Goal: Information Seeking & Learning: Learn about a topic

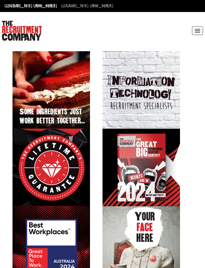
click at [197, 27] on button "Toggle navigation" at bounding box center [197, 31] width 11 height 9
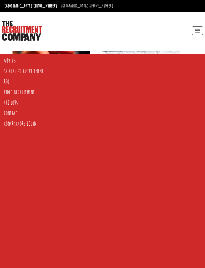
click at [9, 75] on link "Specialist Recruitment" at bounding box center [101, 71] width 202 height 11
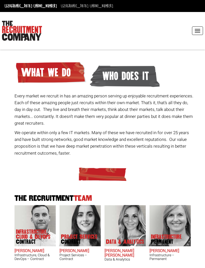
click at [197, 31] on button "Toggle navigation" at bounding box center [197, 31] width 11 height 9
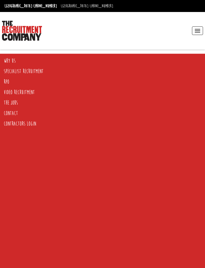
click at [10, 102] on link "The Jobs" at bounding box center [101, 103] width 202 height 11
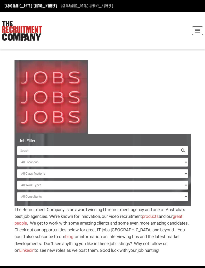
scroll to position [24, 0]
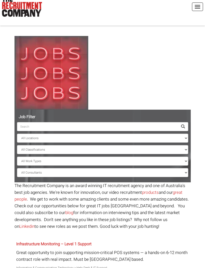
click at [22, 125] on input "search" at bounding box center [97, 126] width 161 height 9
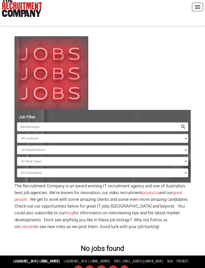
type input "Microbiologist"
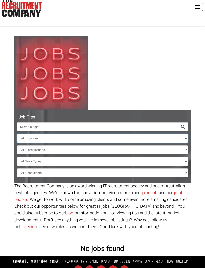
click at [24, 138] on select "All Locations Sydney Melbourne Ireland Sydney CBD Parramatta Circular Quay Nort…" at bounding box center [102, 138] width 171 height 9
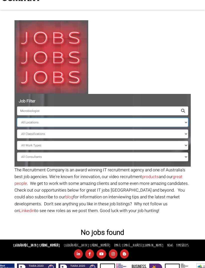
scroll to position [40, 0]
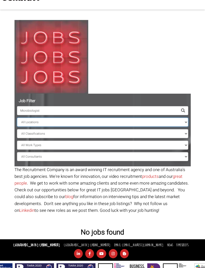
select select "[GEOGRAPHIC_DATA]"
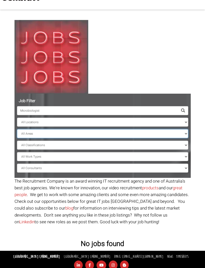
click at [23, 134] on select "All Areas" at bounding box center [102, 133] width 171 height 9
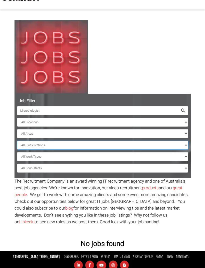
click at [26, 146] on select "All Classifications Banking & Financial Services Information & Communication Te…" at bounding box center [102, 145] width 171 height 9
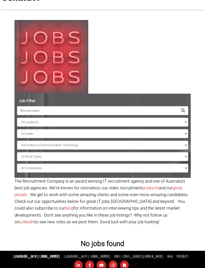
click at [78, 15] on div "Job Filter Microbiologist All Locations Sydney Melbourne Ireland Sydney CBD Par…" at bounding box center [103, 133] width 184 height 237
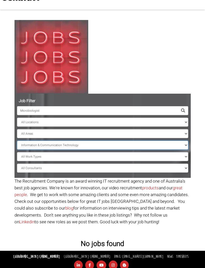
click at [31, 145] on select "All Classifications Banking & Financial Services Information & Communication Te…" at bounding box center [102, 145] width 171 height 9
select select "Manufacturing , Transport & Logistics"
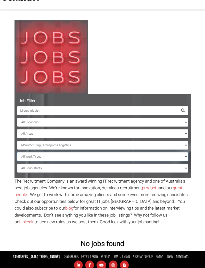
click at [24, 156] on select "All Work Types Full Time Part Time Casual Contract / Temp" at bounding box center [102, 156] width 171 height 9
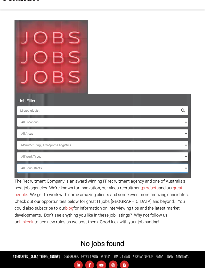
click at [28, 167] on select "All Consultants Adam - Infrastructure, Cloud & DevOps, Contract Amanda - Infras…" at bounding box center [102, 168] width 171 height 9
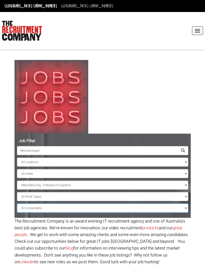
scroll to position [40, 0]
